Goal: Find specific page/section: Find specific page/section

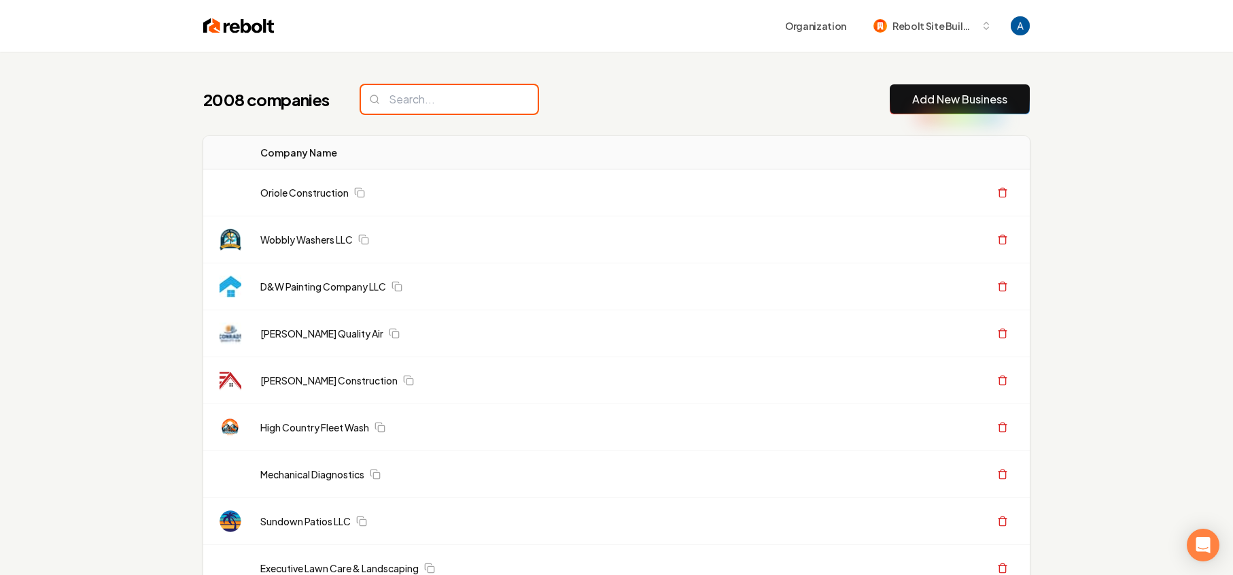
click at [438, 102] on input "search" at bounding box center [449, 99] width 177 height 29
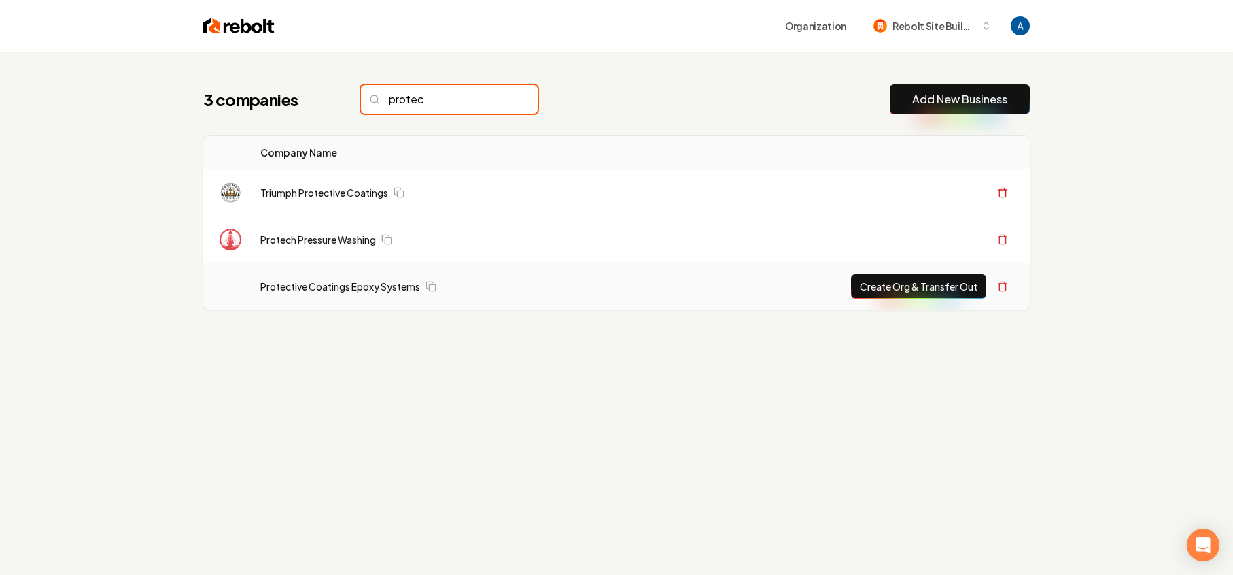
type input "protec"
click at [293, 294] on td "Protective Coatings Epoxy Systems" at bounding box center [449, 286] width 398 height 47
click at [290, 288] on link "Protective Coatings Epoxy Systems" at bounding box center [340, 286] width 160 height 14
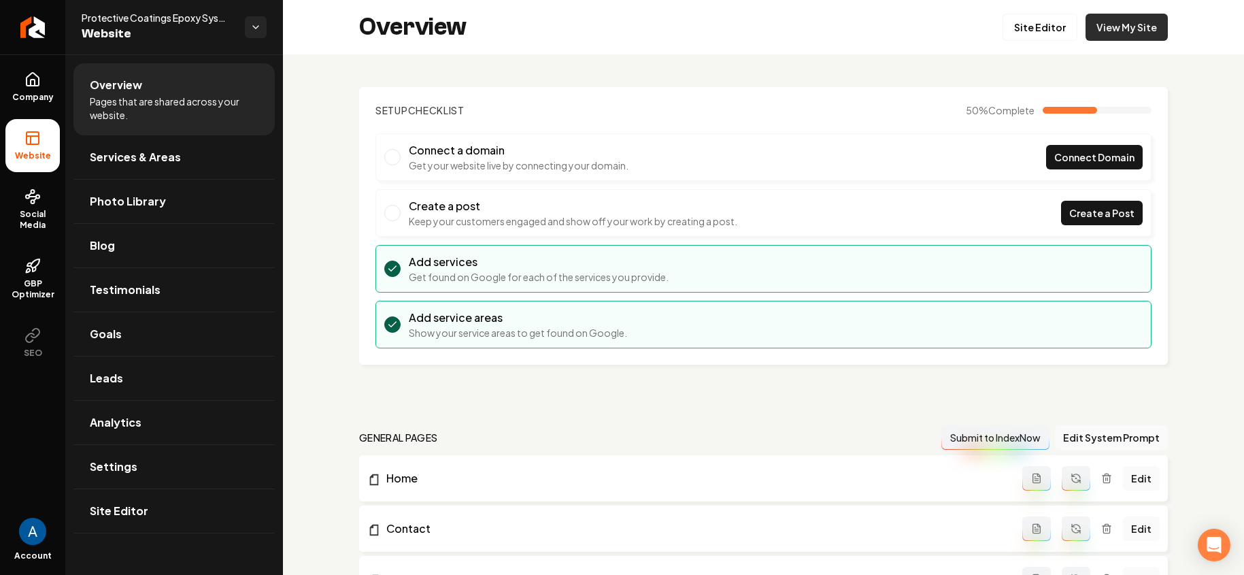
click at [1120, 39] on link "View My Site" at bounding box center [1126, 27] width 82 height 27
